Goal: Communication & Community: Connect with others

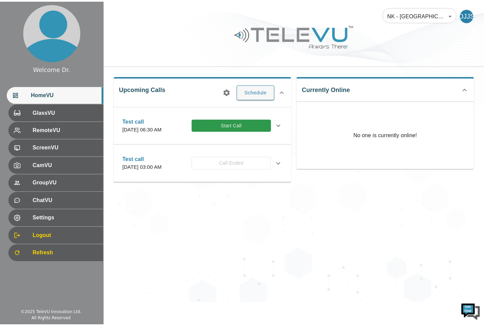
scroll to position [535, 0]
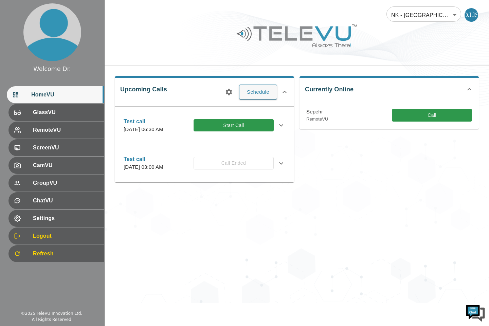
click at [63, 223] on div "Settings" at bounding box center [56, 218] width 96 height 17
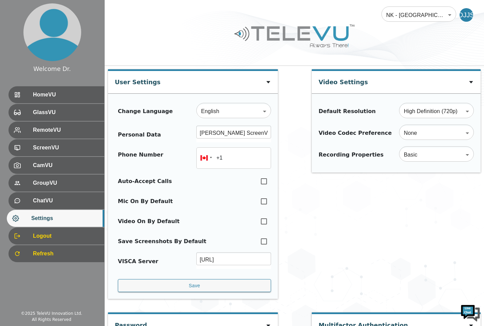
click at [263, 183] on input "checkbox" at bounding box center [264, 181] width 14 height 15
checkbox input "true"
click at [265, 201] on input "checkbox" at bounding box center [264, 201] width 14 height 15
checkbox input "true"
click at [264, 223] on input "checkbox" at bounding box center [264, 221] width 14 height 15
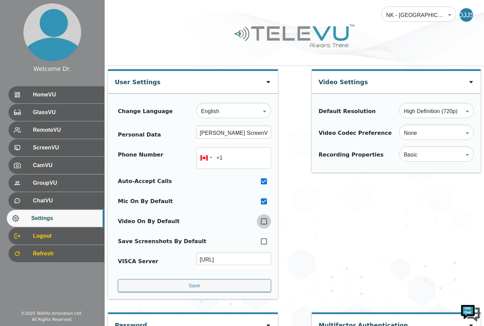
checkbox input "true"
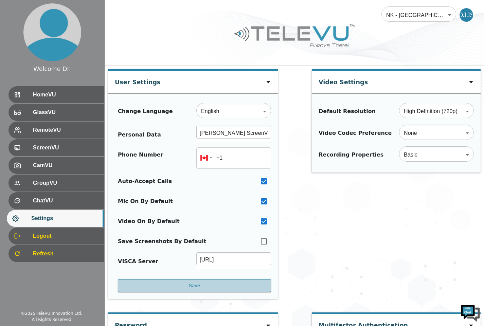
click at [221, 287] on button "Save" at bounding box center [194, 285] width 153 height 13
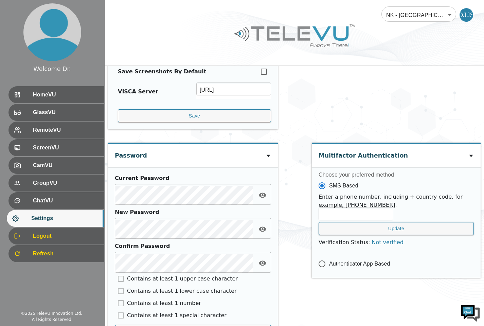
scroll to position [276, 0]
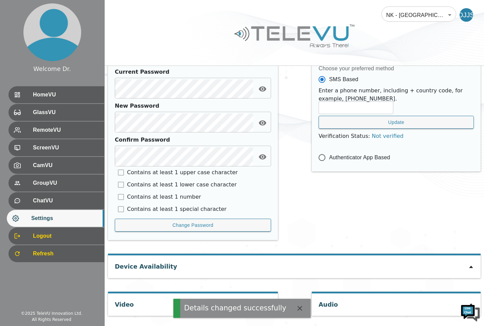
click at [473, 269] on icon at bounding box center [471, 266] width 5 height 5
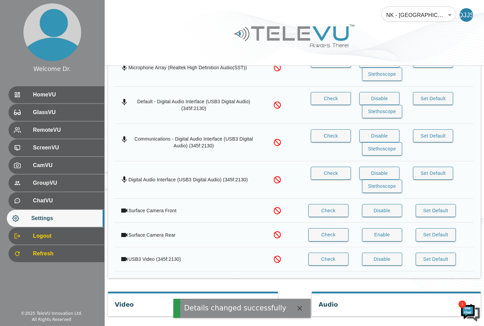
scroll to position [610, 0]
click at [298, 308] on icon "button" at bounding box center [300, 308] width 5 height 5
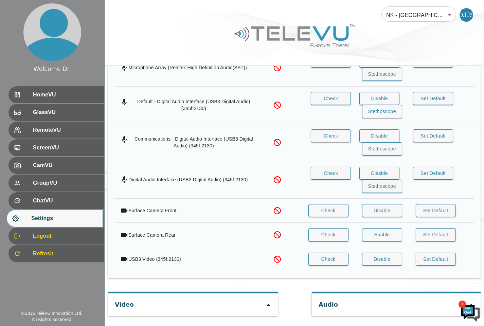
click at [270, 306] on icon at bounding box center [268, 305] width 5 height 5
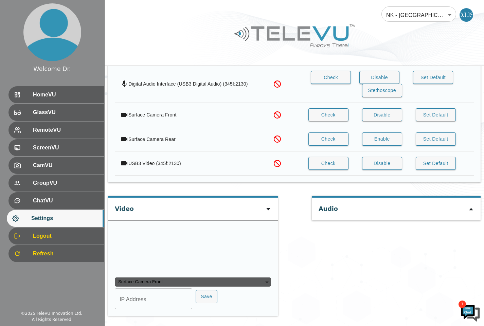
scroll to position [690, 0]
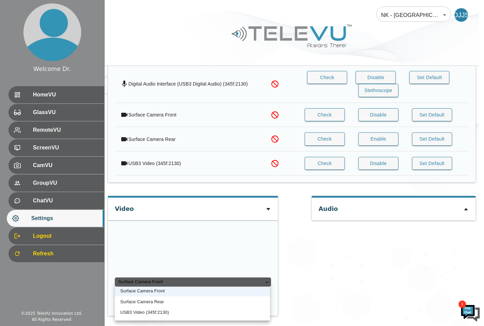
click at [266, 283] on div "Surface Camera Front" at bounding box center [193, 283] width 156 height 10
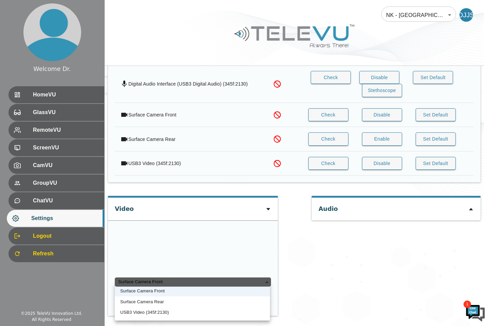
click at [163, 310] on li "USB3 Video (345f:2130)" at bounding box center [192, 312] width 155 height 11
type input "eff6071268c0c27b72358c303241029849b249fa1c253c9cd6f0252ab541fce8"
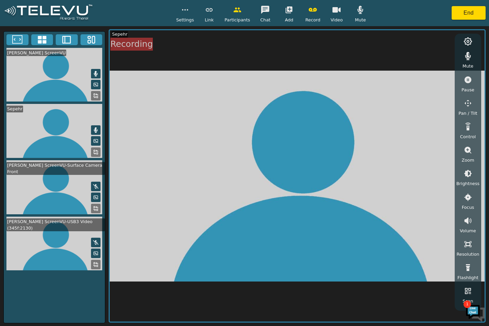
click at [91, 130] on button at bounding box center [96, 130] width 10 height 10
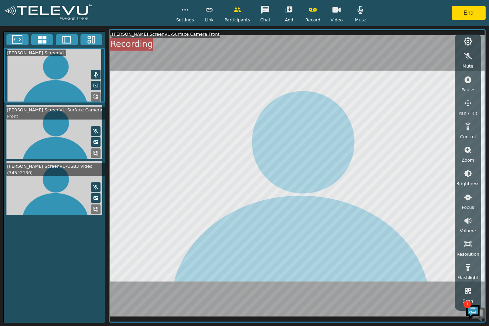
click at [462, 14] on button "End" at bounding box center [469, 13] width 34 height 14
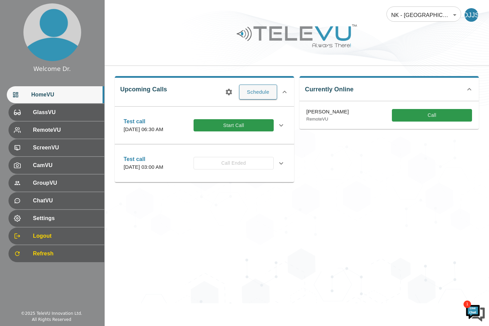
click at [242, 129] on button "Start Call" at bounding box center [234, 125] width 80 height 13
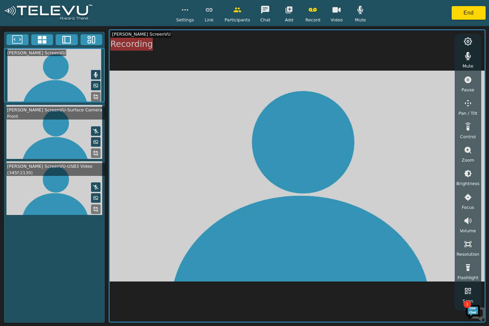
click at [485, 321] on img at bounding box center [476, 313] width 20 height 20
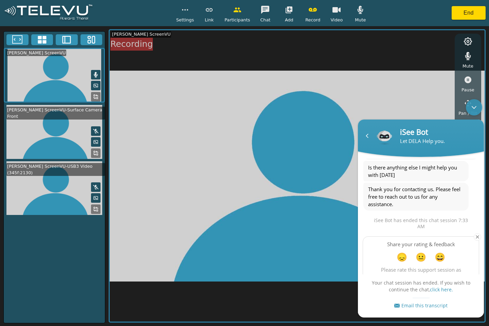
click at [369, 138] on div "Navigation go back" at bounding box center [367, 136] width 10 height 10
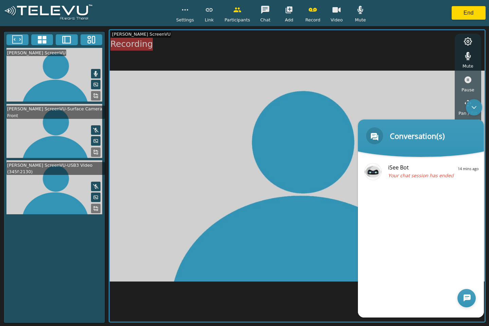
click at [463, 299] on div at bounding box center [467, 298] width 18 height 18
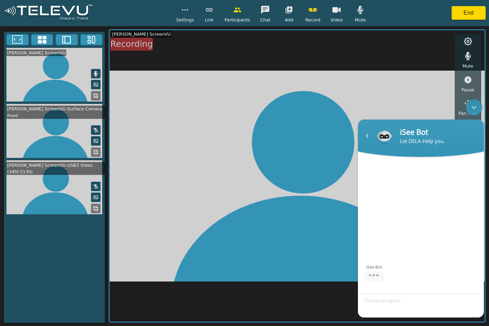
click at [468, 104] on div "Minimize live chat window" at bounding box center [474, 107] width 16 height 16
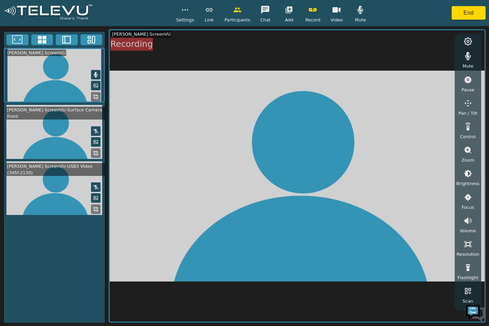
click at [93, 134] on icon at bounding box center [95, 130] width 5 height 5
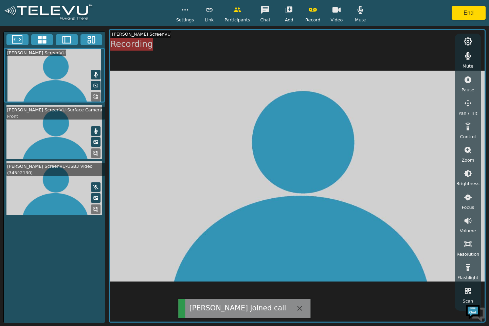
click at [94, 203] on button at bounding box center [96, 198] width 10 height 10
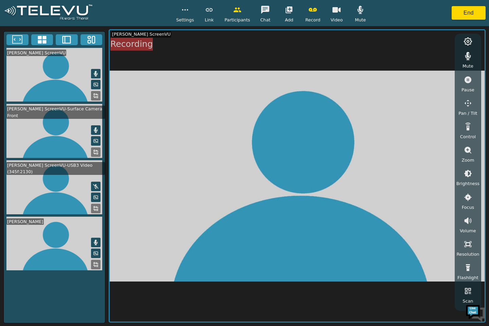
click at [97, 211] on rect at bounding box center [97, 209] width 1 height 1
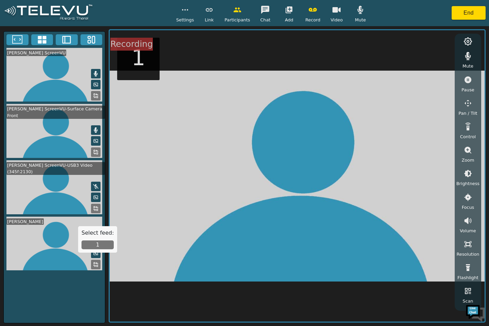
click at [94, 242] on button "1" at bounding box center [98, 245] width 32 height 9
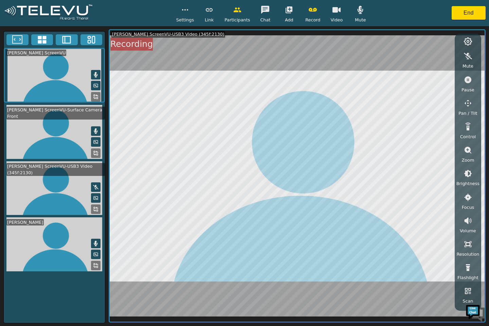
click at [47, 260] on video at bounding box center [54, 245] width 101 height 54
click at [93, 257] on icon at bounding box center [95, 254] width 5 height 5
click at [92, 271] on button at bounding box center [96, 266] width 10 height 10
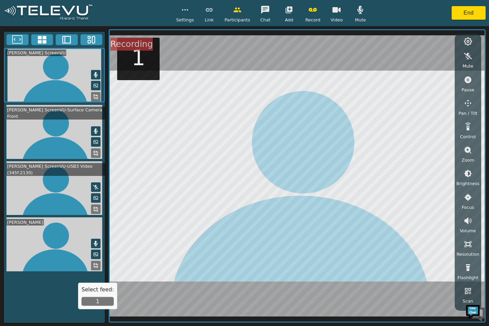
click at [96, 302] on button "1" at bounding box center [98, 301] width 32 height 9
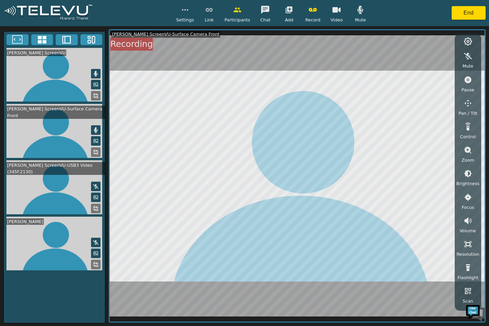
click at [48, 265] on video at bounding box center [54, 244] width 101 height 54
click at [94, 267] on icon at bounding box center [95, 266] width 2 height 2
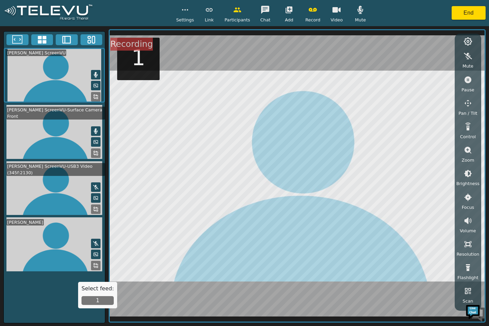
click at [91, 302] on button "1" at bounding box center [98, 300] width 32 height 9
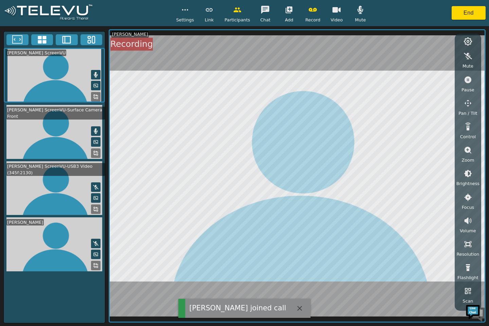
click at [96, 246] on icon at bounding box center [95, 244] width 5 height 4
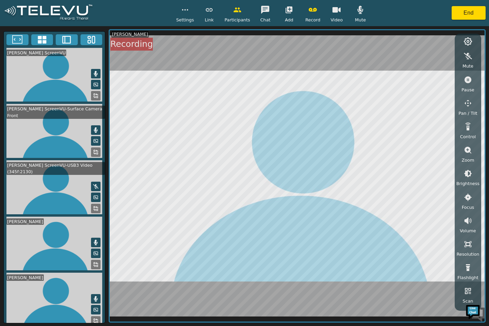
click at [95, 245] on icon at bounding box center [95, 242] width 5 height 5
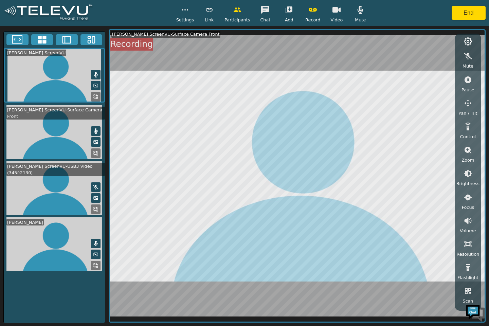
click at [39, 205] on video at bounding box center [54, 188] width 101 height 54
click at [94, 211] on icon at bounding box center [95, 211] width 2 height 2
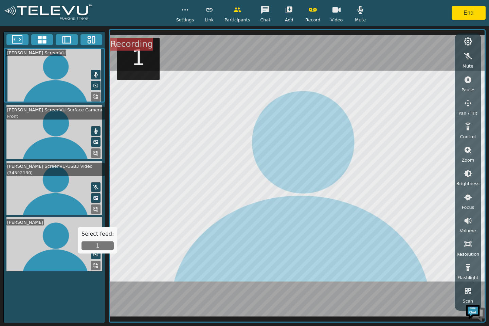
click at [92, 246] on button "1" at bounding box center [98, 246] width 32 height 9
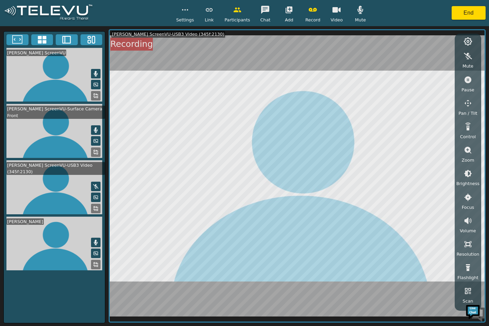
click at [92, 247] on button at bounding box center [96, 243] width 10 height 10
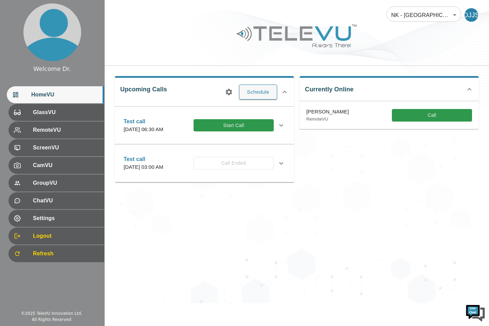
click at [230, 127] on button "Start Call" at bounding box center [234, 125] width 80 height 13
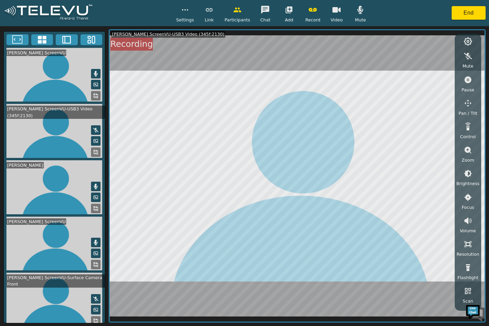
click at [94, 189] on icon at bounding box center [96, 186] width 4 height 5
click at [93, 211] on icon at bounding box center [95, 208] width 5 height 5
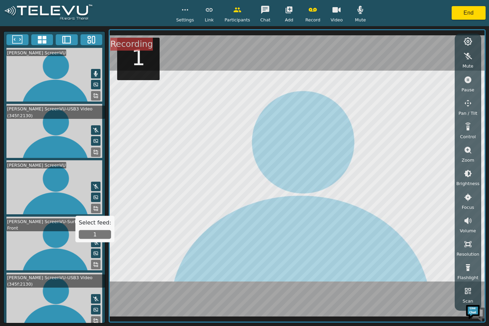
click at [94, 233] on button "1" at bounding box center [95, 234] width 32 height 9
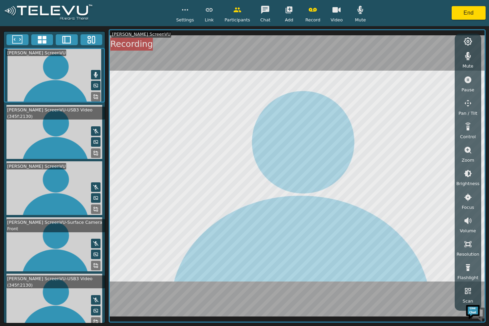
click at [303, 322] on video at bounding box center [297, 176] width 375 height 292
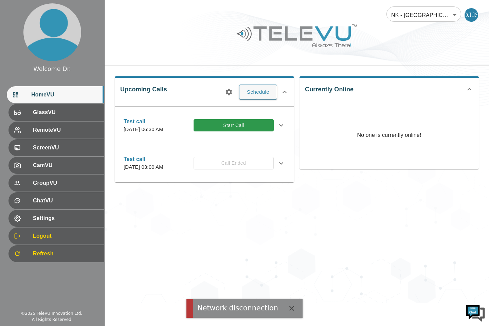
click at [243, 129] on button "Start Call" at bounding box center [234, 125] width 80 height 13
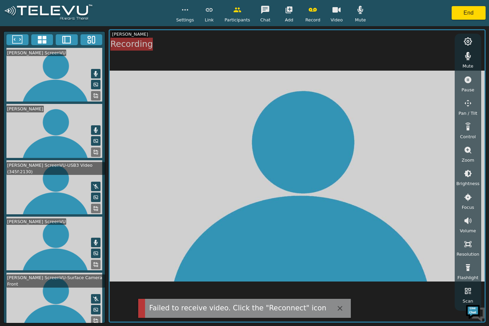
click at [93, 127] on icon at bounding box center [95, 129] width 5 height 5
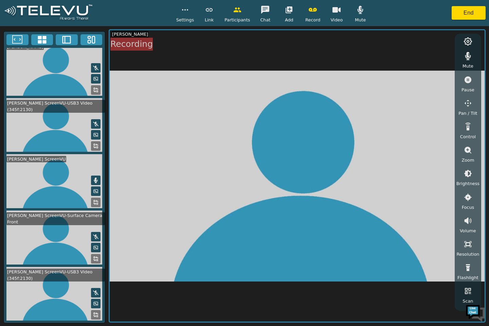
scroll to position [69, 0]
click at [462, 58] on button "button" at bounding box center [468, 56] width 17 height 14
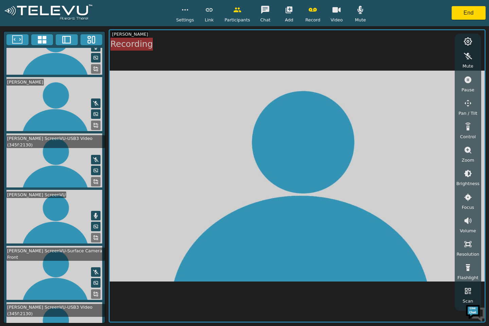
scroll to position [0, 0]
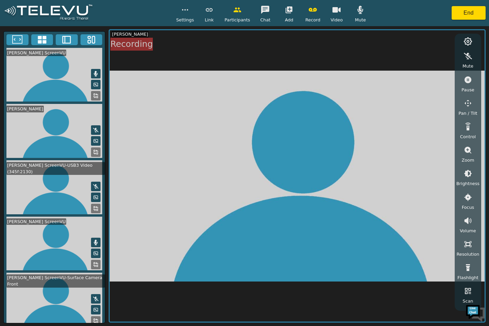
click at [94, 74] on icon at bounding box center [96, 73] width 4 height 5
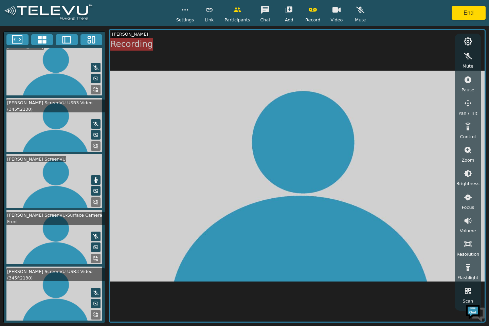
scroll to position [68, 0]
click at [91, 175] on button at bounding box center [96, 180] width 10 height 10
click at [93, 234] on icon at bounding box center [95, 236] width 5 height 5
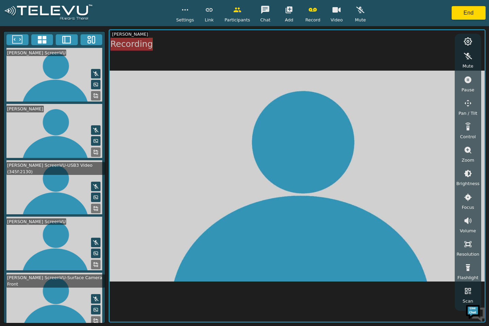
click at [357, 11] on icon "button" at bounding box center [361, 9] width 8 height 6
click at [357, 11] on icon "button" at bounding box center [361, 10] width 8 height 8
click at [468, 225] on button "button" at bounding box center [468, 221] width 17 height 14
click at [464, 262] on button "button" at bounding box center [468, 258] width 17 height 14
click at [468, 260] on icon "button" at bounding box center [468, 258] width 8 height 8
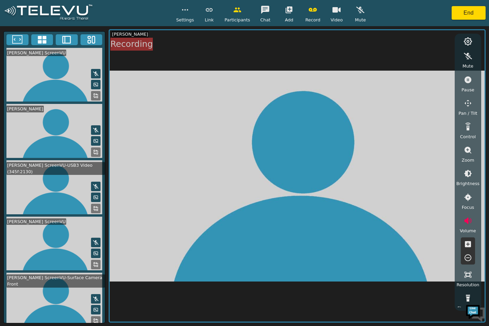
click at [469, 259] on icon "button" at bounding box center [468, 258] width 8 height 8
click at [470, 260] on icon "button" at bounding box center [468, 258] width 7 height 7
click at [468, 261] on icon "button" at bounding box center [468, 258] width 7 height 7
click at [470, 260] on icon "button" at bounding box center [468, 258] width 7 height 7
click at [426, 235] on video at bounding box center [297, 176] width 375 height 292
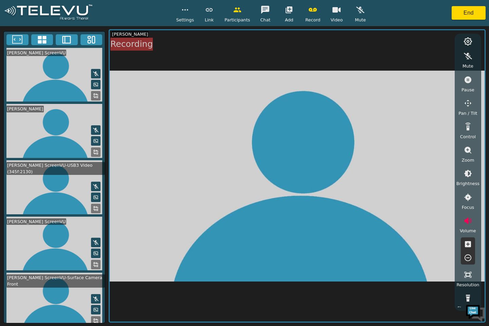
click at [352, 146] on video at bounding box center [297, 176] width 375 height 292
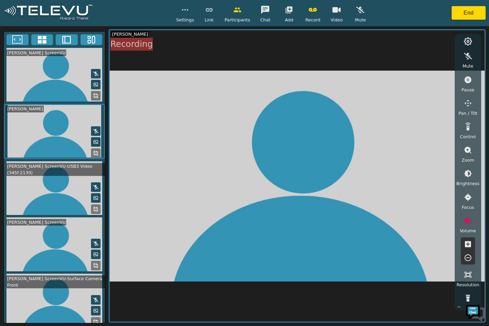
click at [97, 266] on rect at bounding box center [97, 266] width 1 height 1
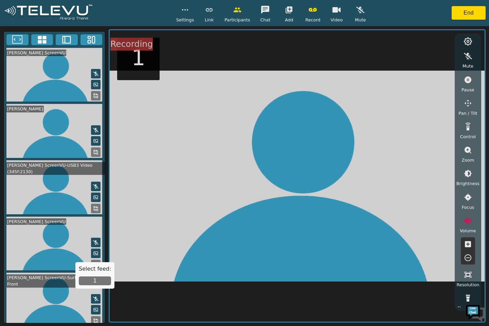
click at [99, 279] on button "1" at bounding box center [95, 281] width 32 height 9
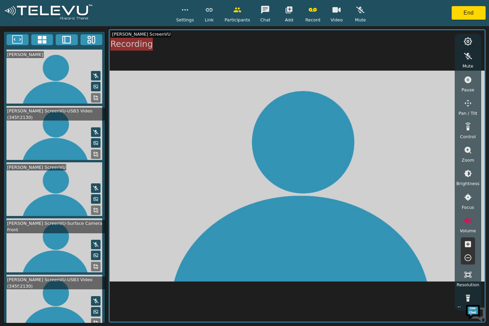
scroll to position [68, 0]
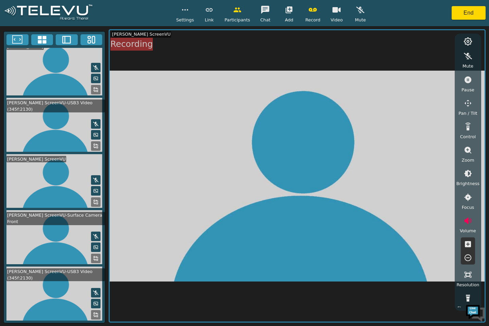
click at [468, 259] on icon "button" at bounding box center [468, 258] width 8 height 8
click at [470, 258] on icon "button" at bounding box center [468, 258] width 8 height 8
click at [467, 260] on icon "button" at bounding box center [468, 258] width 8 height 8
click at [469, 259] on icon "button" at bounding box center [468, 258] width 8 height 8
click at [468, 259] on icon "button" at bounding box center [468, 258] width 8 height 8
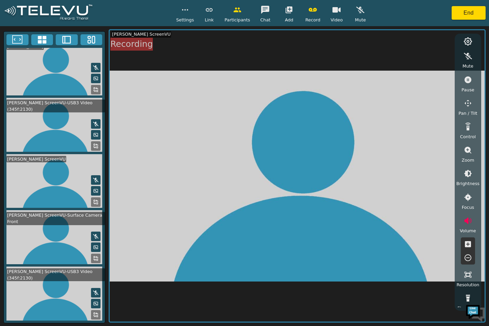
click at [466, 261] on icon "button" at bounding box center [468, 258] width 8 height 8
click at [408, 173] on video at bounding box center [297, 176] width 375 height 292
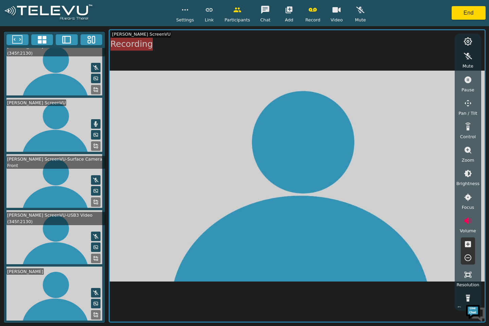
scroll to position [0, 0]
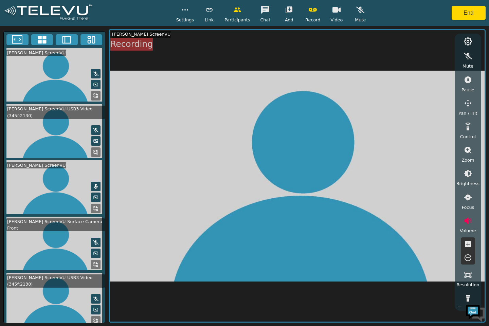
click at [94, 184] on icon at bounding box center [96, 186] width 4 height 5
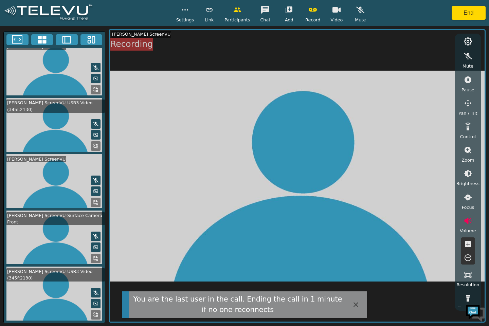
scroll to position [14, 0]
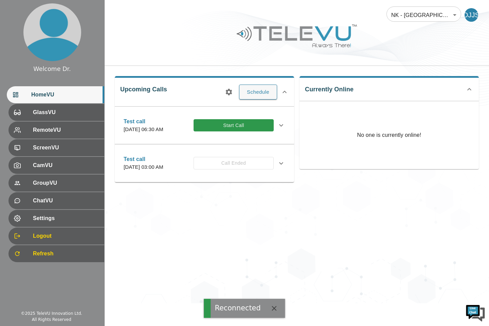
click at [244, 130] on button "Start Call" at bounding box center [234, 125] width 80 height 13
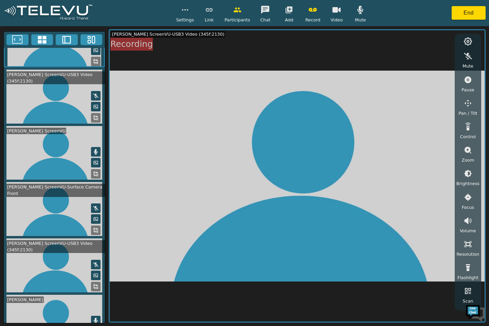
scroll to position [69, 0]
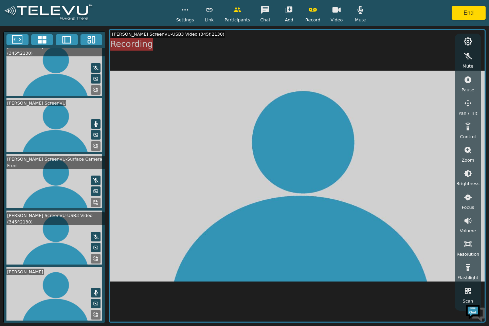
click at [94, 293] on icon at bounding box center [96, 292] width 4 height 5
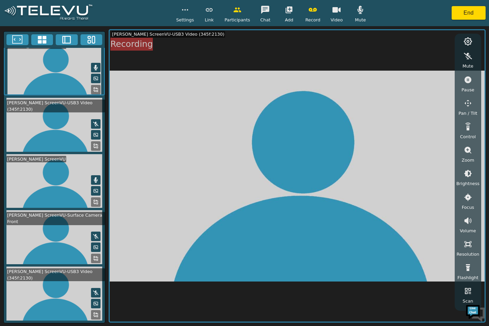
scroll to position [0, 0]
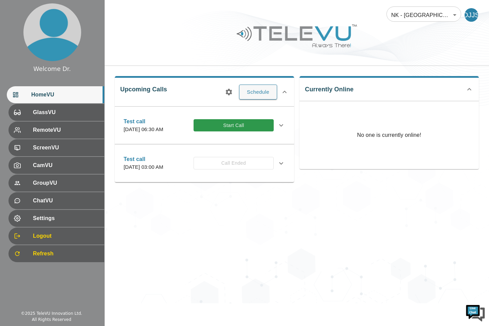
click at [237, 127] on button "Start Call" at bounding box center [234, 125] width 80 height 13
